Goal: Find specific page/section

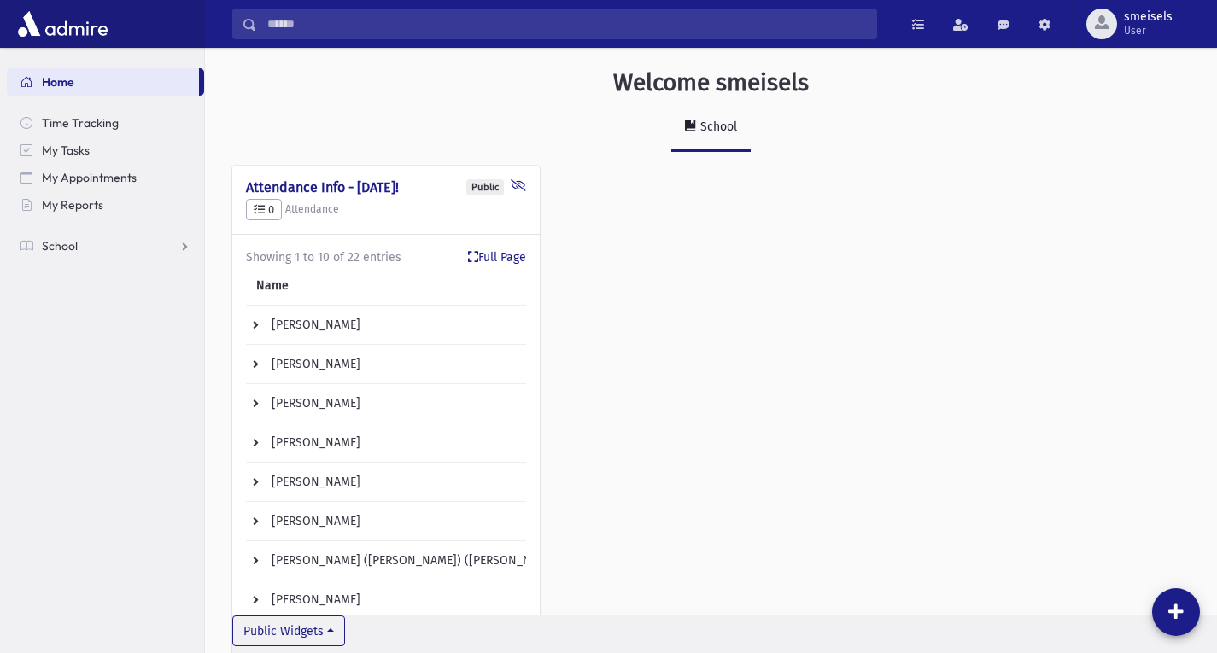
click at [301, 10] on input "Search" at bounding box center [566, 24] width 619 height 31
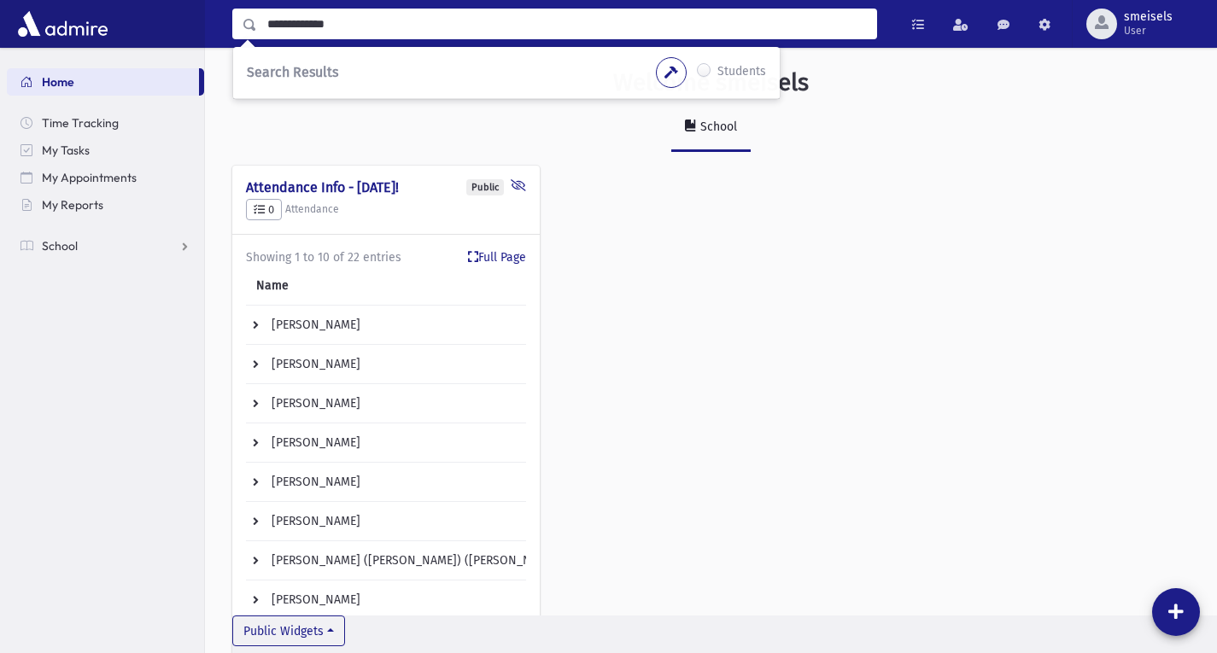
type input "**********"
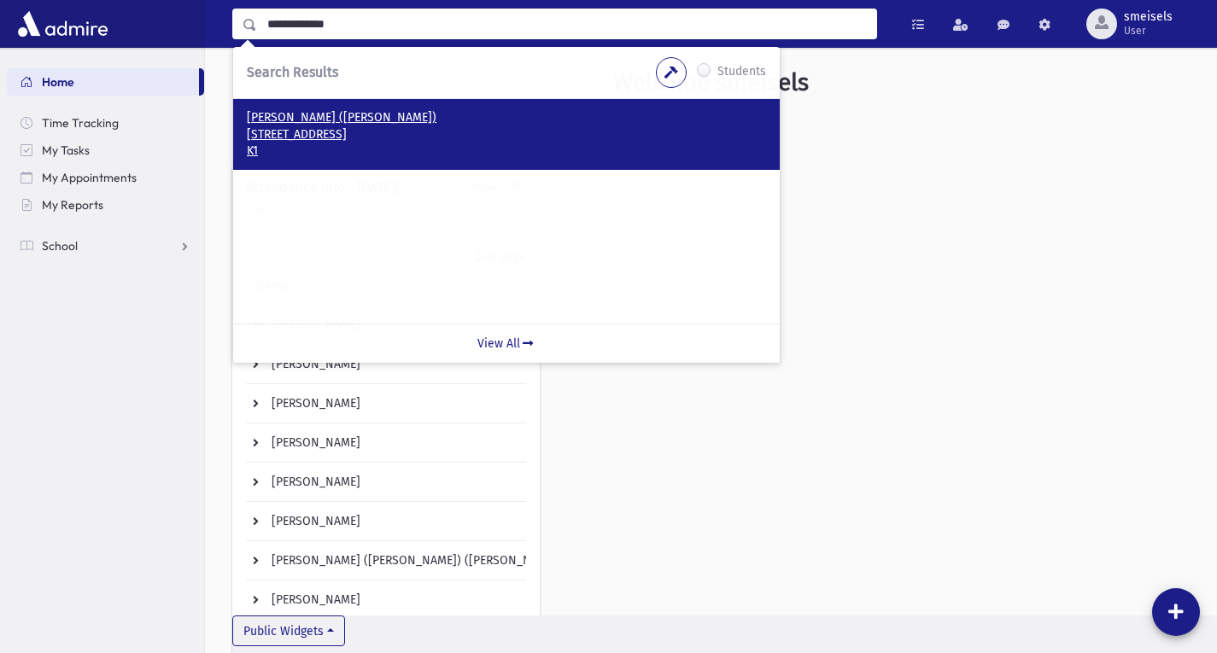
click at [357, 134] on p "8 Kingsland Dr New City, NY 10956" at bounding box center [506, 134] width 519 height 17
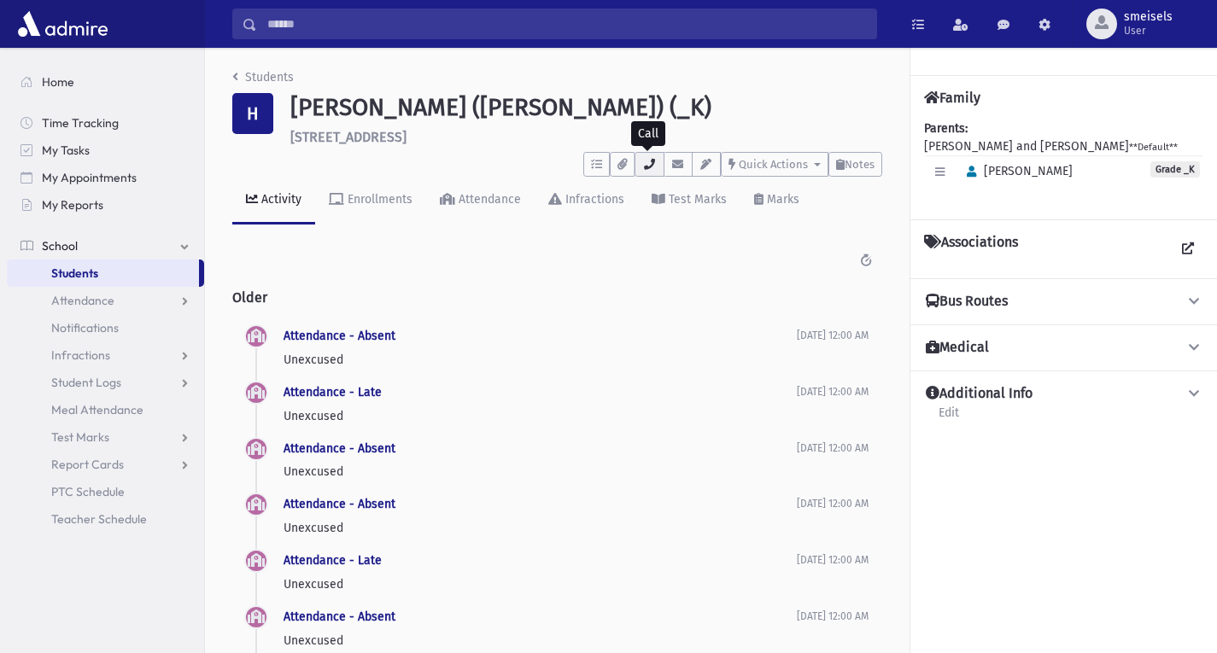
click at [643, 174] on button "button" at bounding box center [648, 164] width 29 height 25
